Goal: Task Accomplishment & Management: Manage account settings

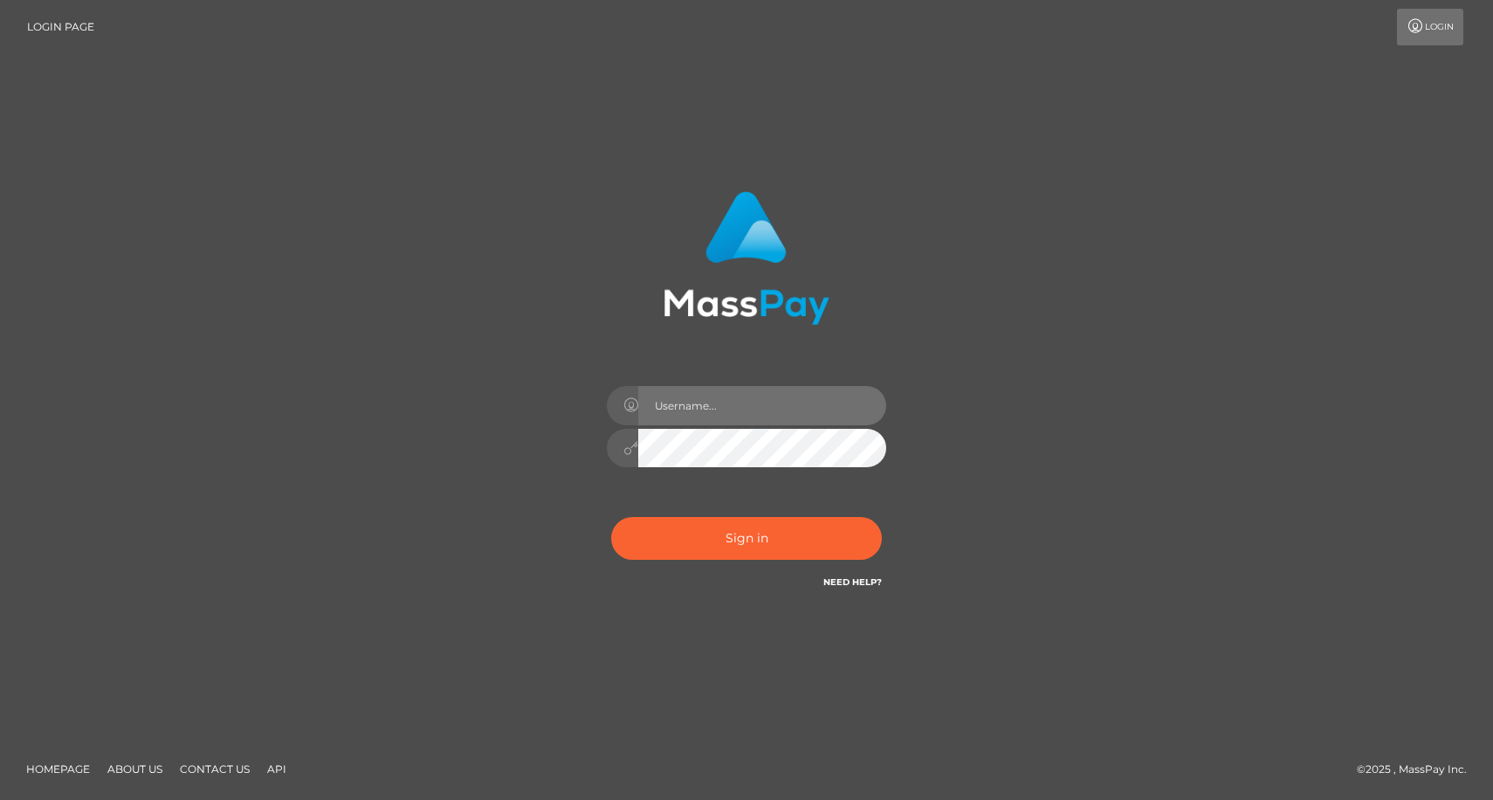
click at [700, 403] on input "text" at bounding box center [762, 405] width 248 height 39
type input "duquesne.rahm"
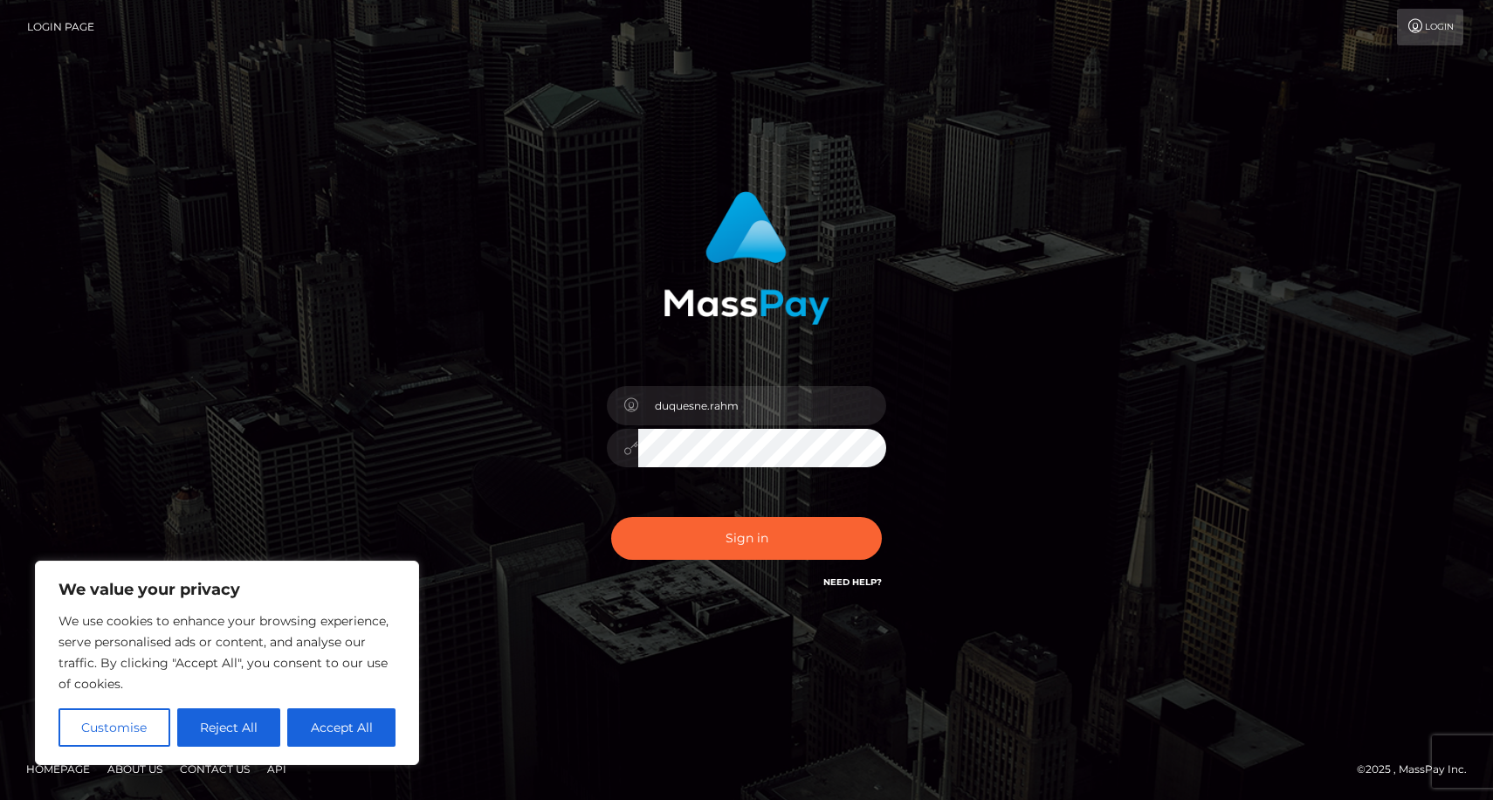
click at [611, 517] on button "Sign in" at bounding box center [746, 538] width 271 height 43
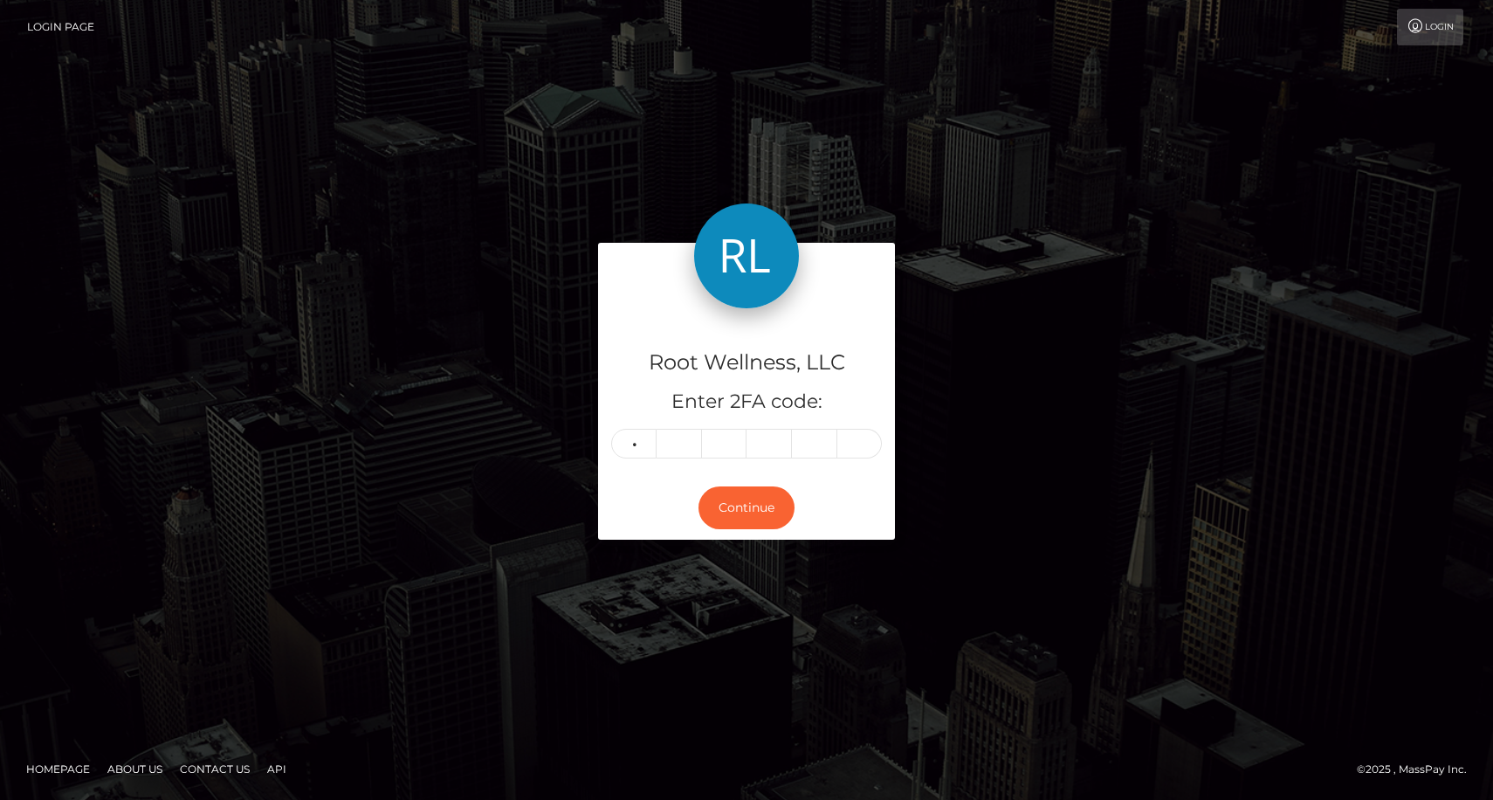
type input "8"
type input "9"
type input "8"
type input "0"
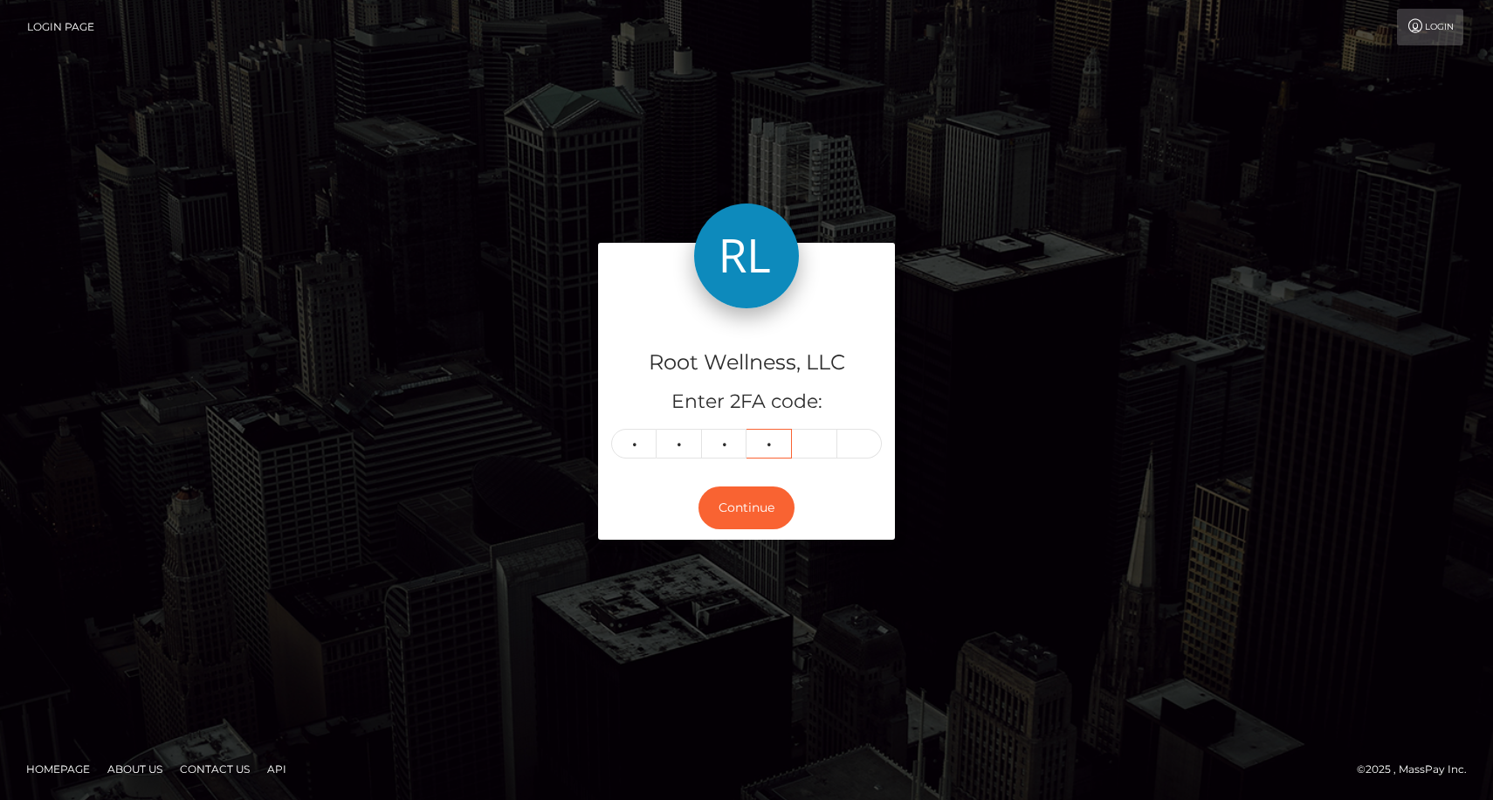
type input "0"
type input "5"
type input "8"
type input "9"
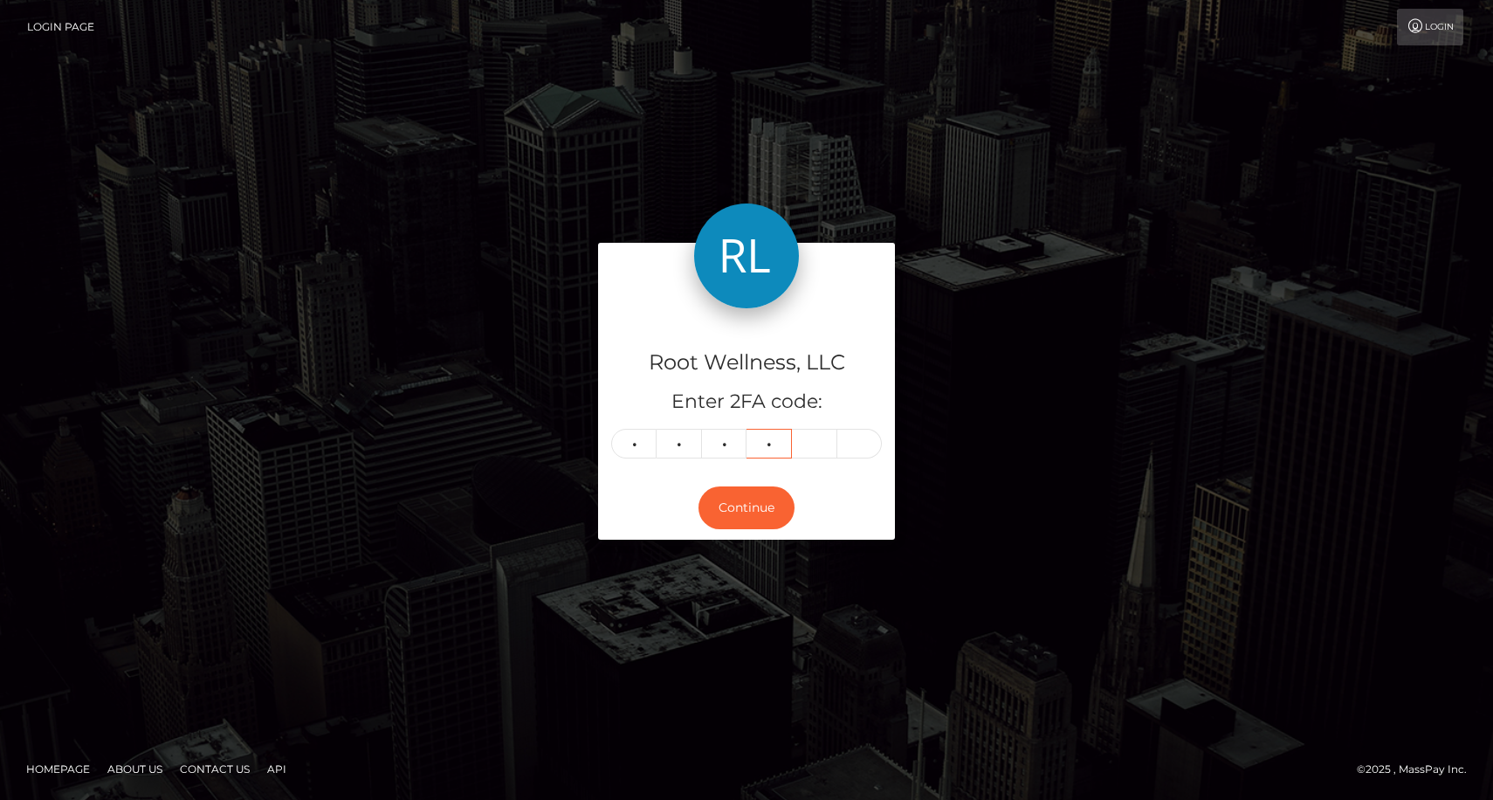
type input "8"
type input "0"
type input "5"
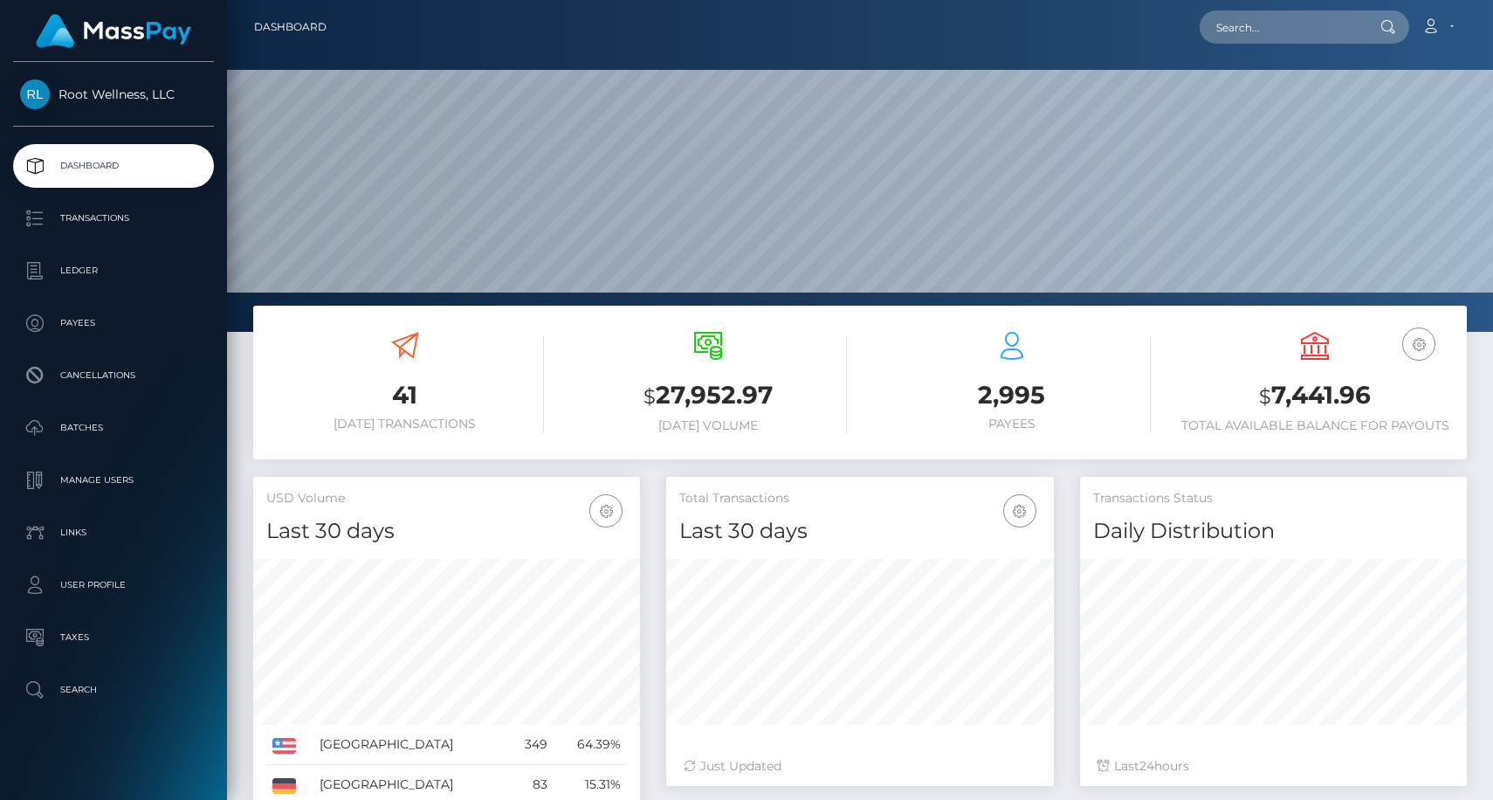
scroll to position [309, 387]
click at [84, 423] on p "Batches" at bounding box center [113, 428] width 187 height 26
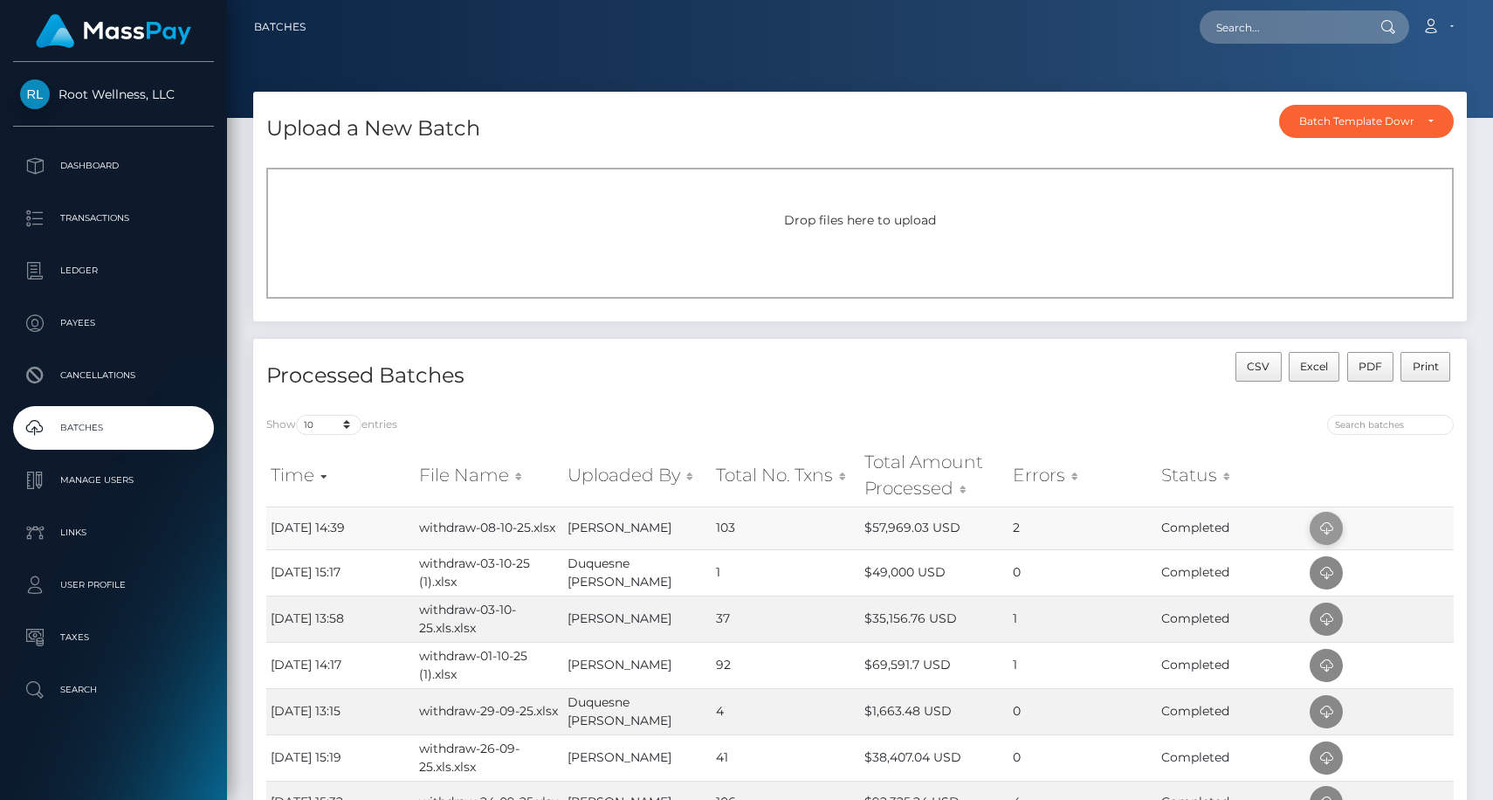
click at [1327, 524] on icon at bounding box center [1325, 529] width 21 height 22
